Goal: Task Accomplishment & Management: Manage account settings

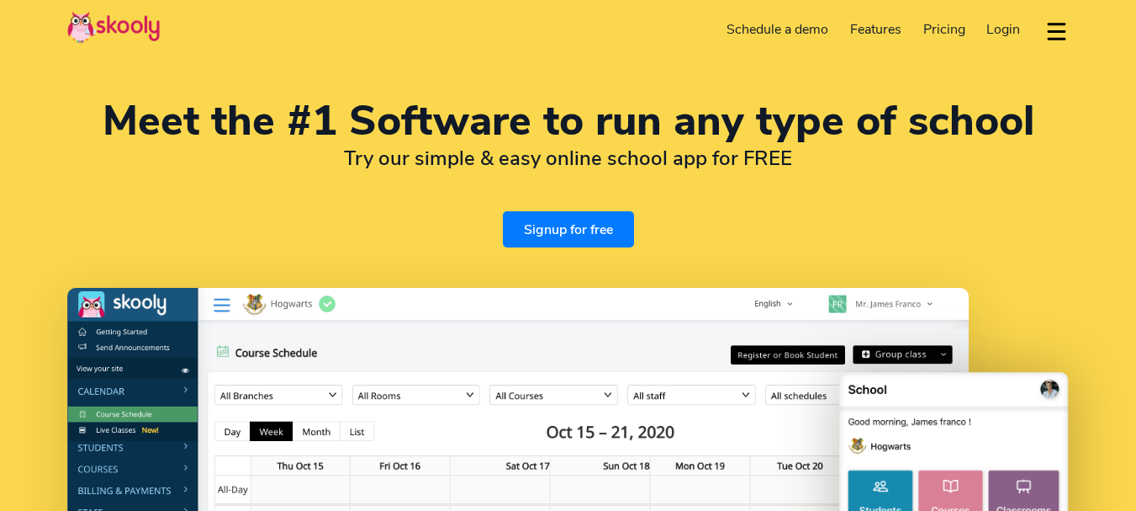
select select "en"
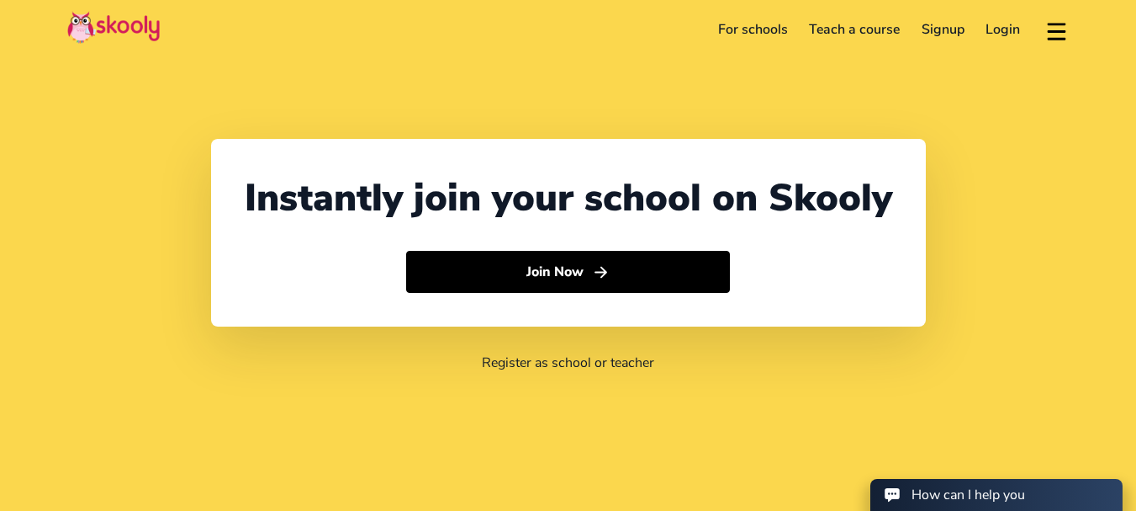
select select "1"
select select "[GEOGRAPHIC_DATA]"
select select "America/New_York"
click at [999, 27] on link "Login" at bounding box center [1004, 29] width 56 height 27
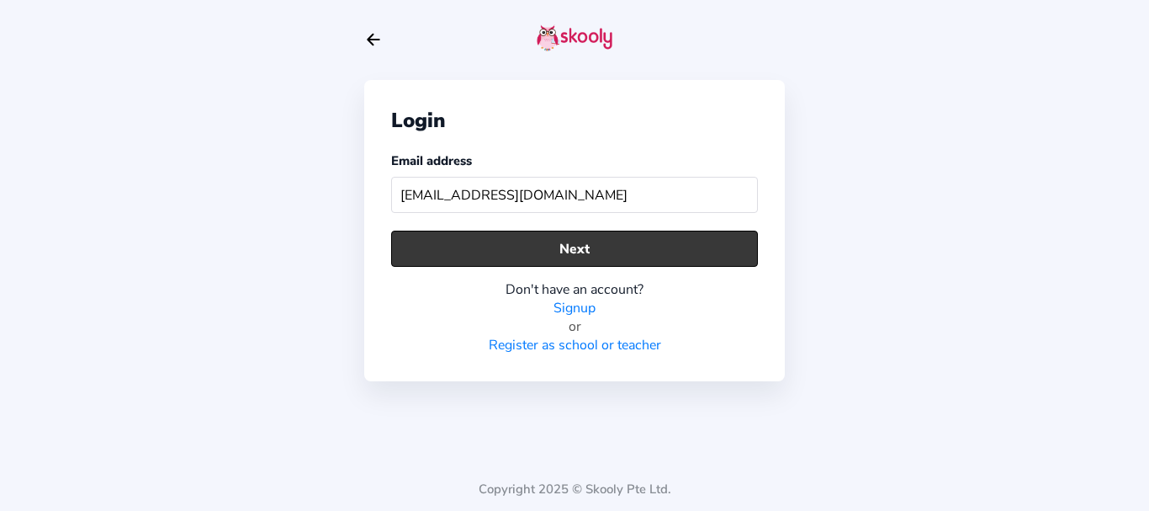
type input "nestle@earlybirdeducare.co.za"
click at [609, 248] on button "Next" at bounding box center [574, 248] width 367 height 36
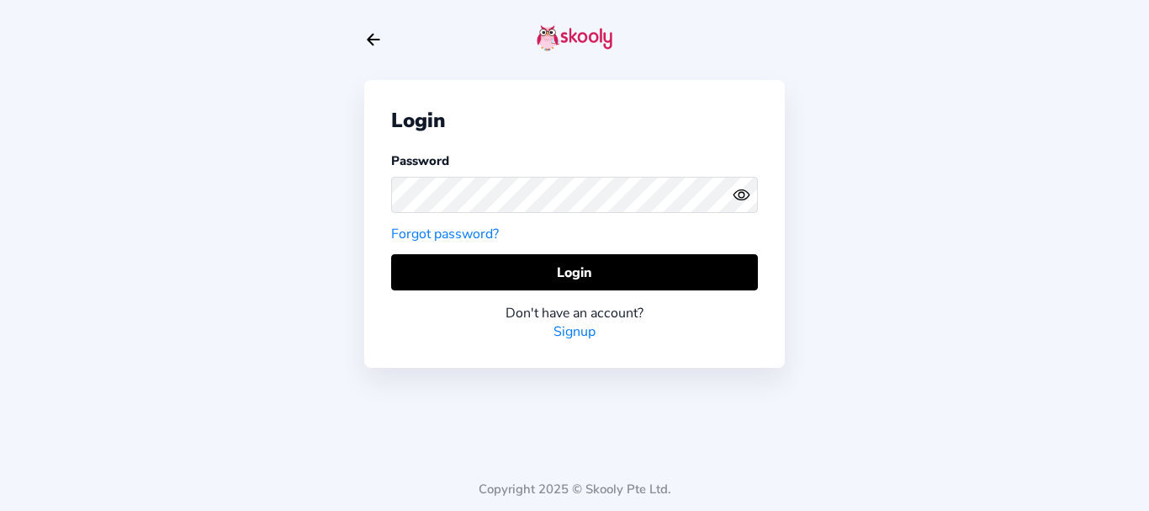
click at [742, 192] on circle "eye outline" at bounding box center [741, 194] width 5 height 5
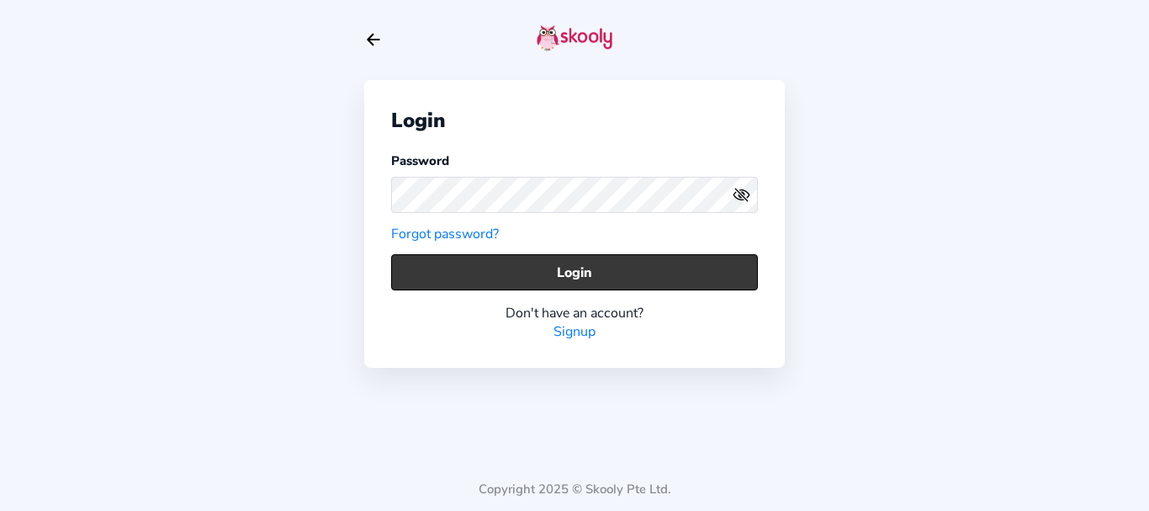
click at [702, 272] on button "Login" at bounding box center [574, 272] width 367 height 36
